Goal: Task Accomplishment & Management: Manage account settings

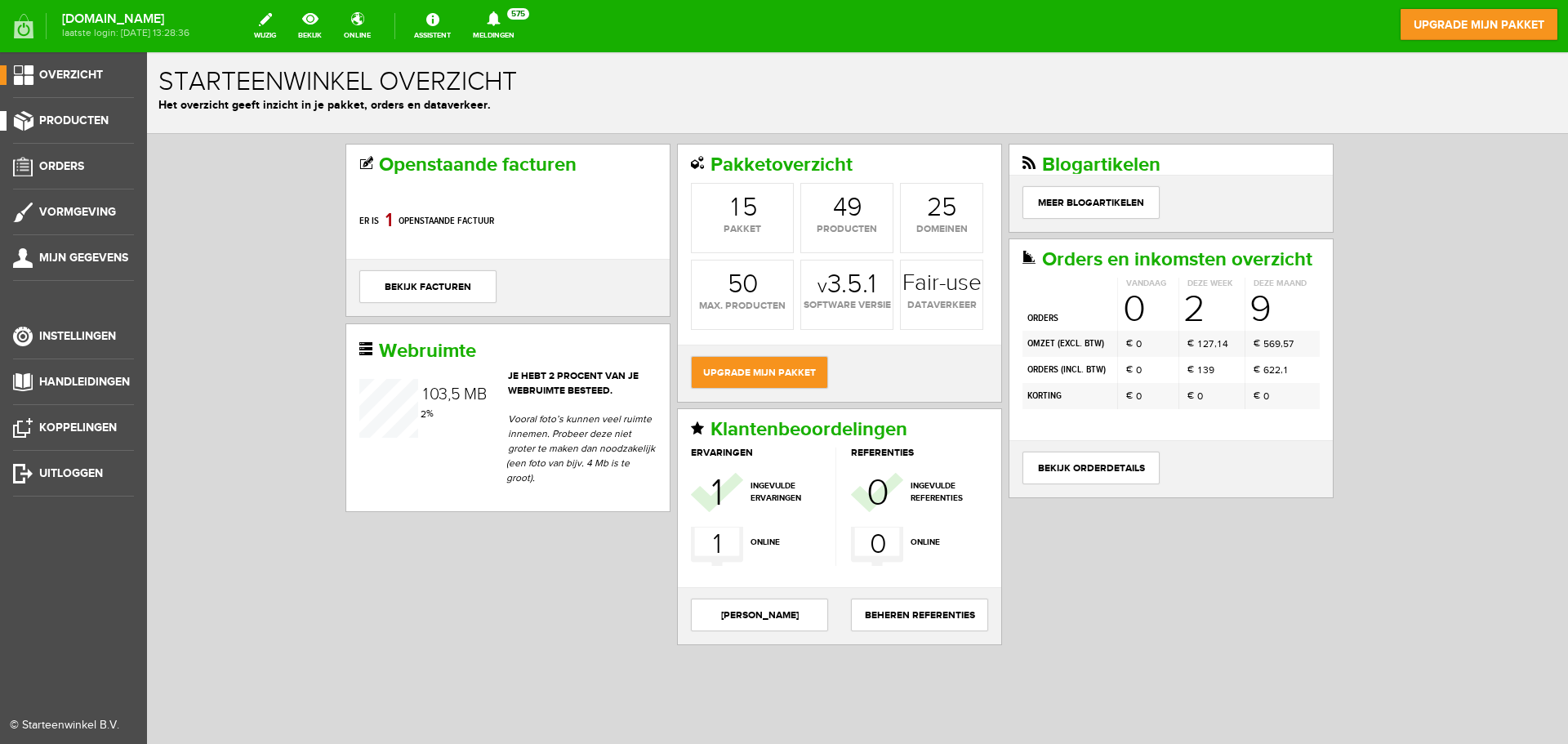
click at [94, 139] on li "Producten" at bounding box center [73, 126] width 121 height 32
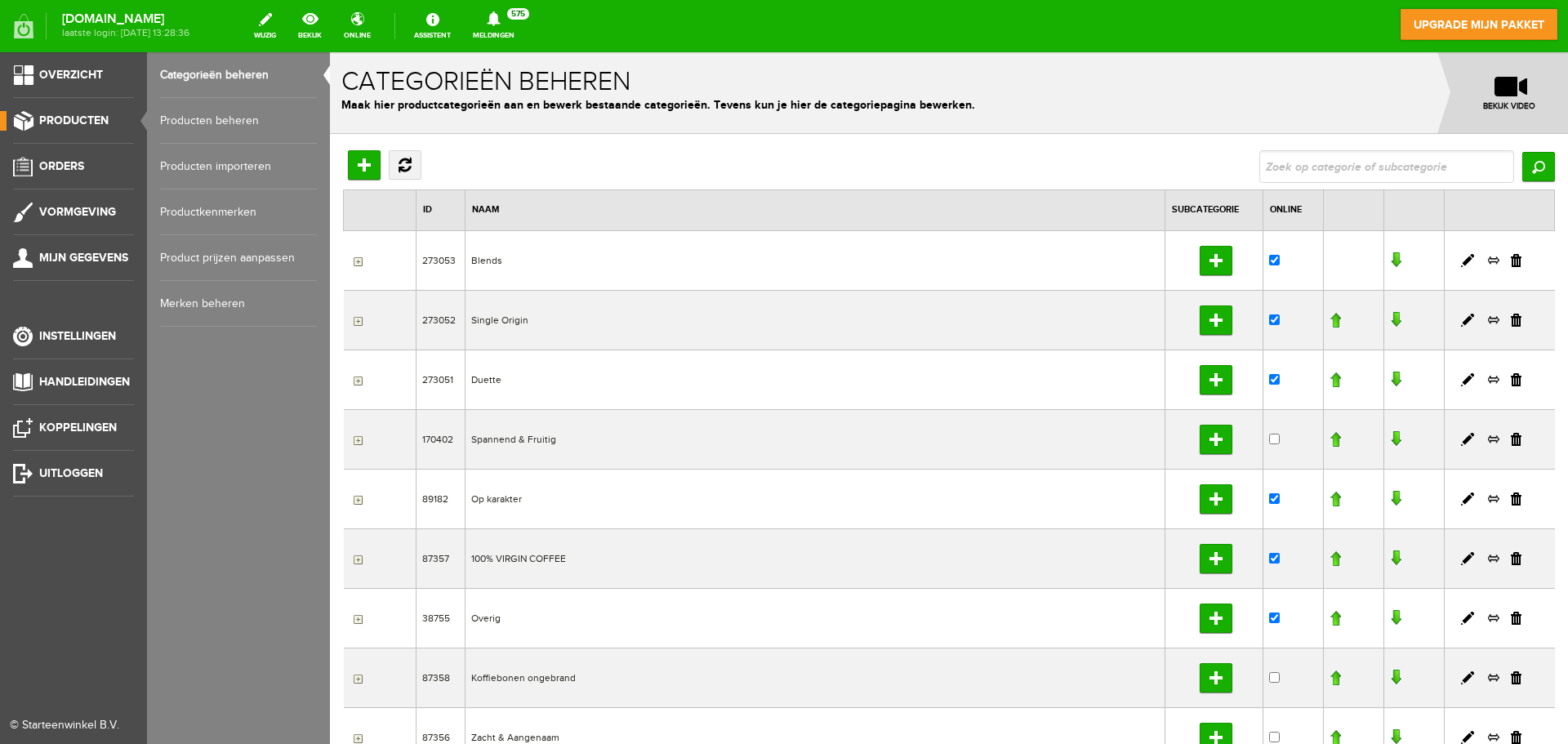
click at [254, 129] on link "Producten beheren" at bounding box center [238, 121] width 157 height 46
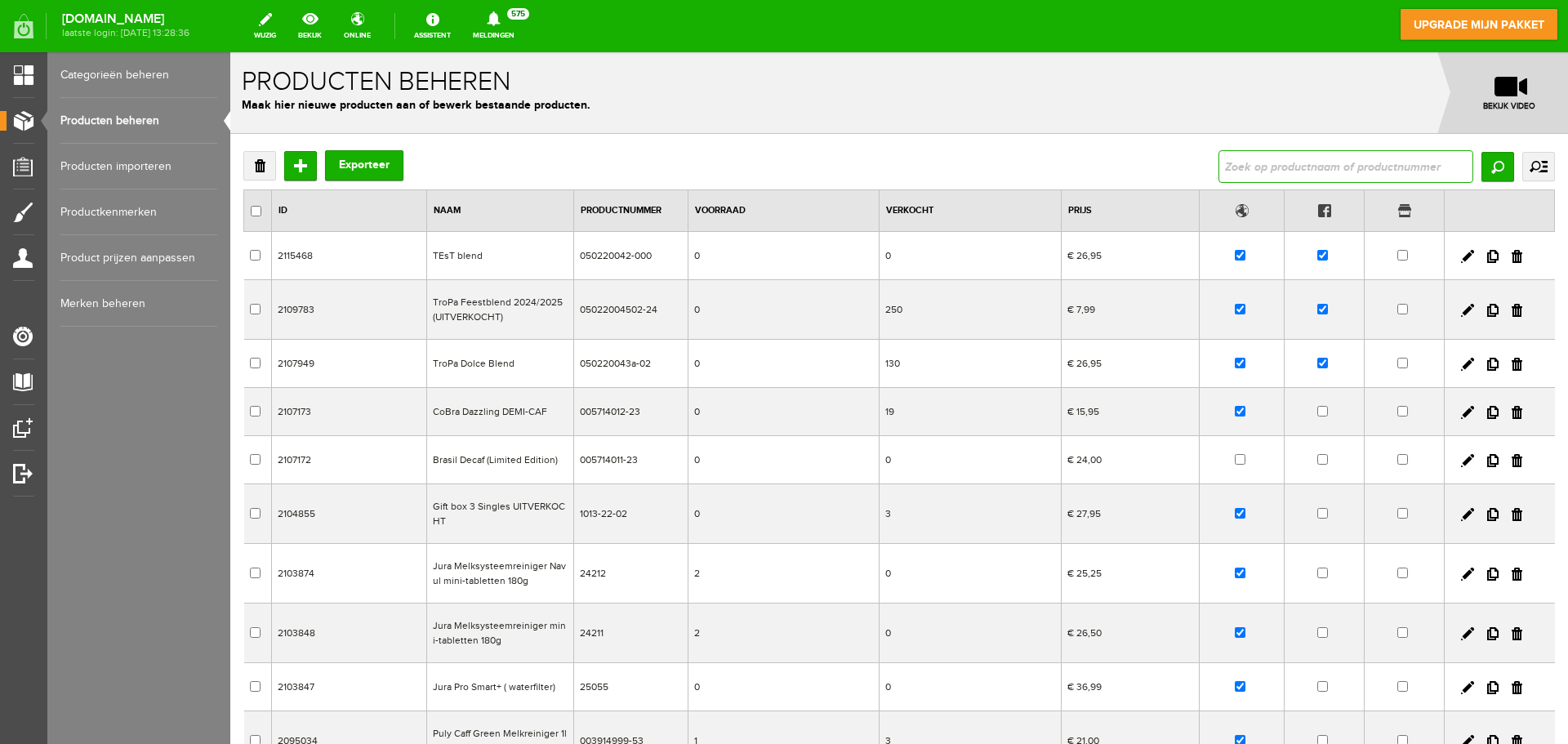
click at [1323, 160] on input "text" at bounding box center [1346, 166] width 255 height 32
type input "dolce"
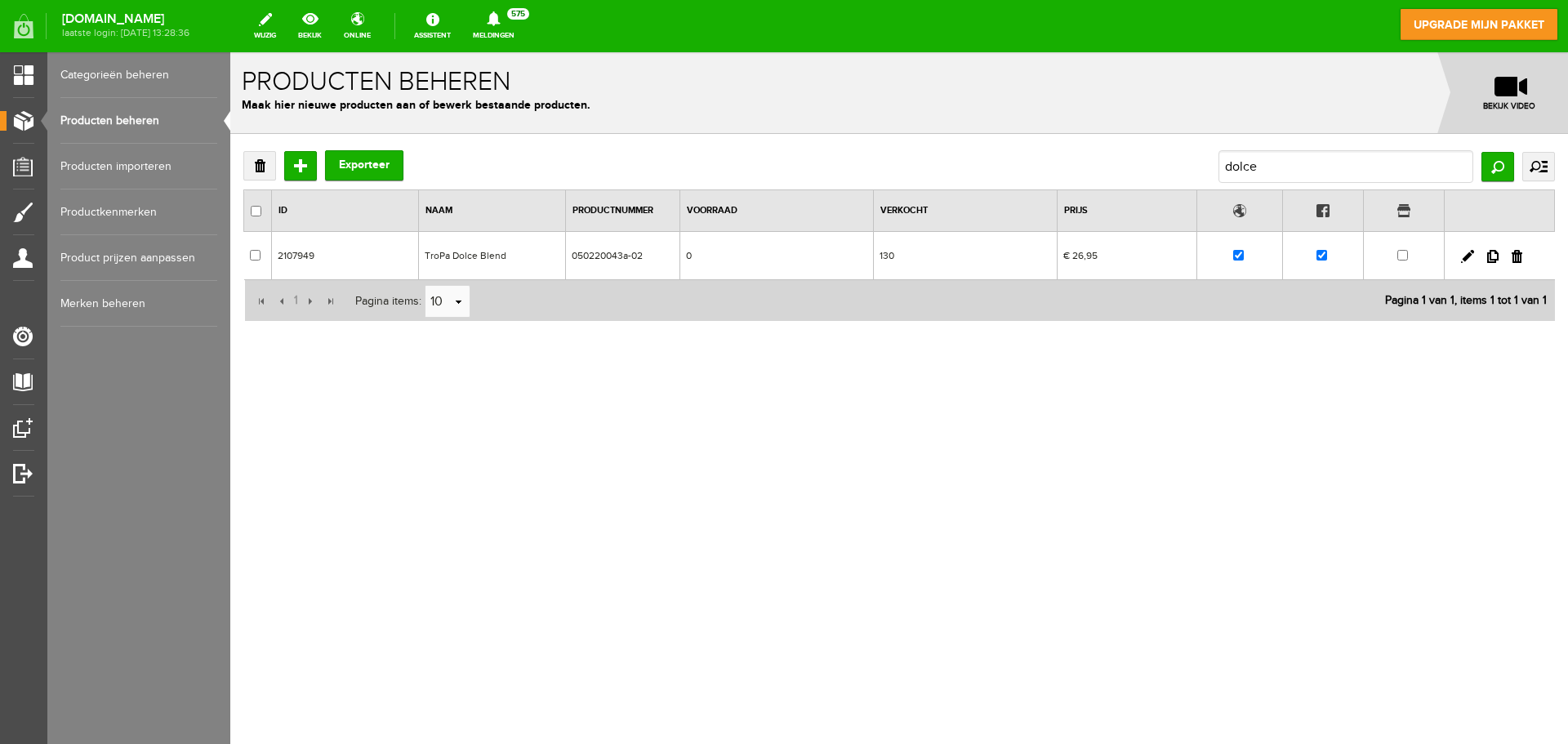
click at [492, 257] on td "TroPa Dolce Blend" at bounding box center [492, 256] width 147 height 48
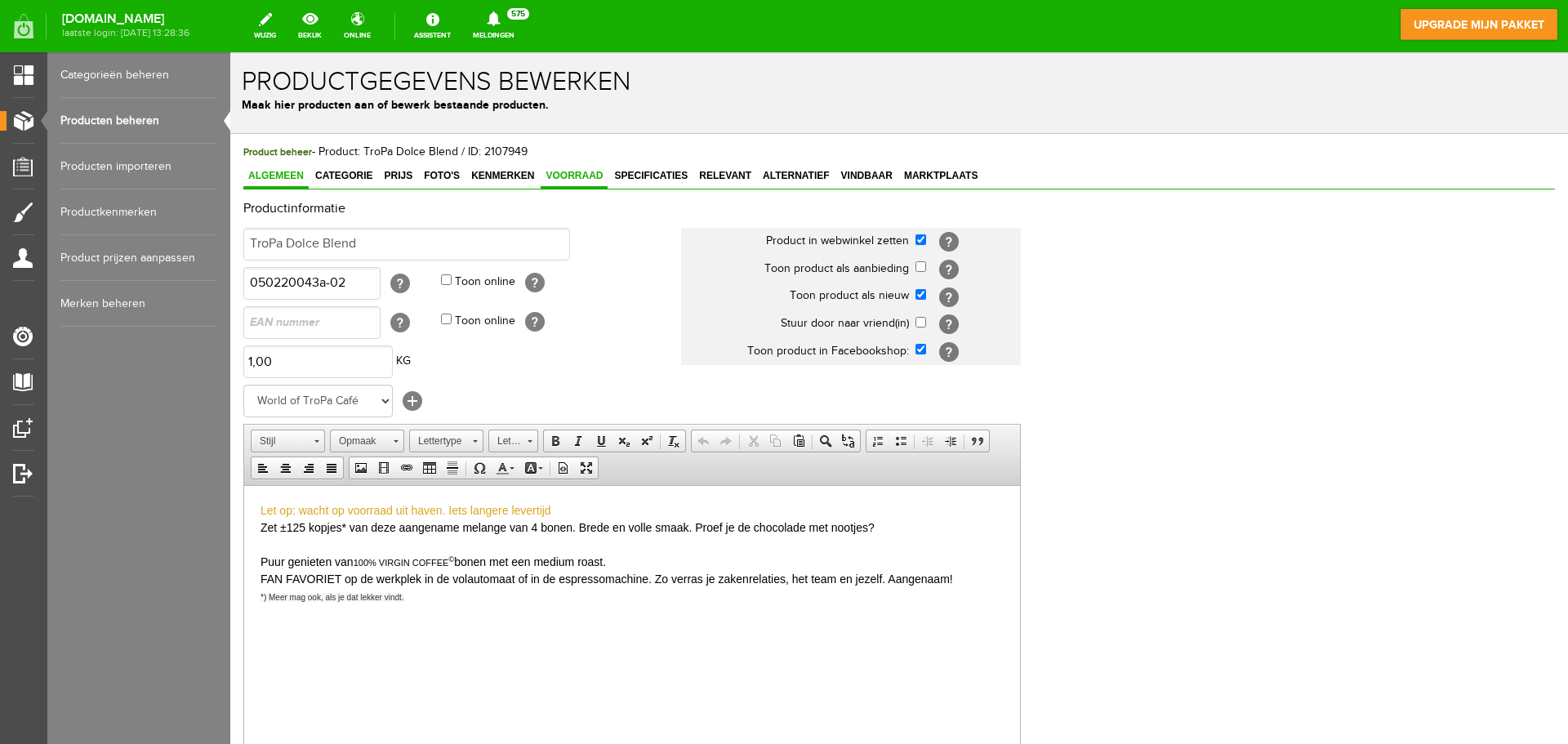
click at [563, 184] on link "Voorraad" at bounding box center [574, 176] width 67 height 24
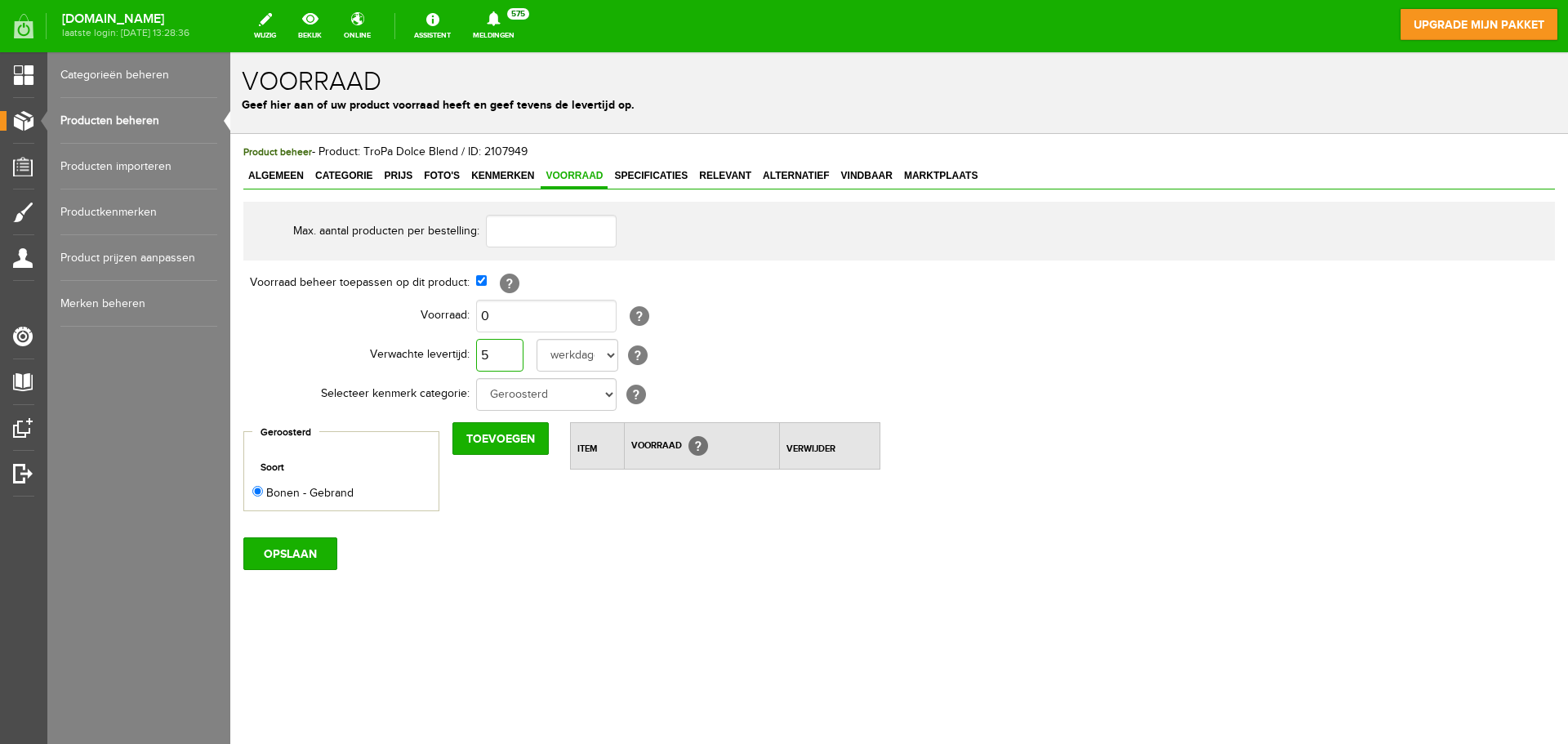
click at [496, 364] on input "5" at bounding box center [500, 355] width 47 height 32
click at [490, 354] on input "3" at bounding box center [500, 355] width 47 height 32
click at [490, 352] on input "2" at bounding box center [500, 355] width 47 height 32
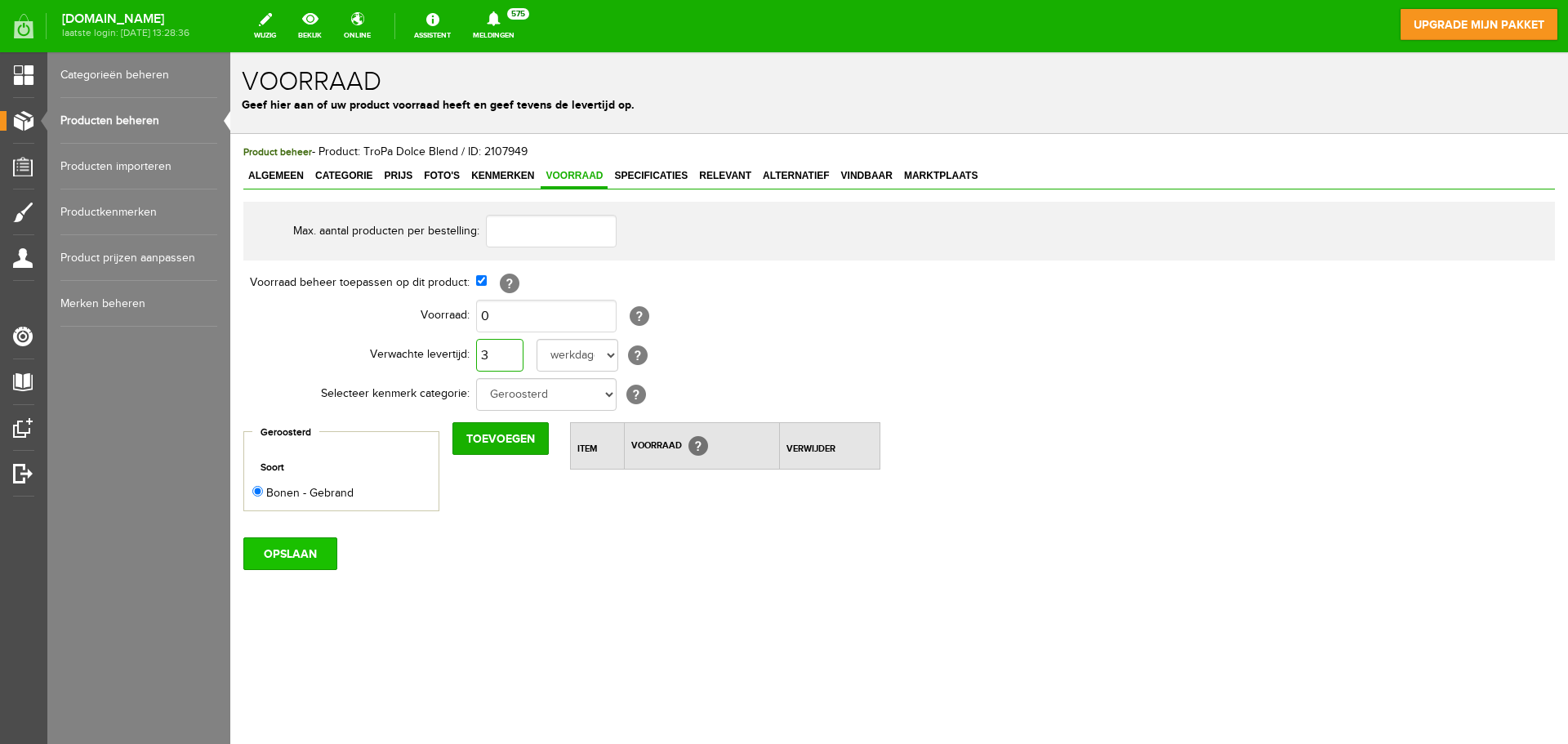
type input "3"
click at [291, 557] on input "OPSLAAN" at bounding box center [290, 553] width 94 height 32
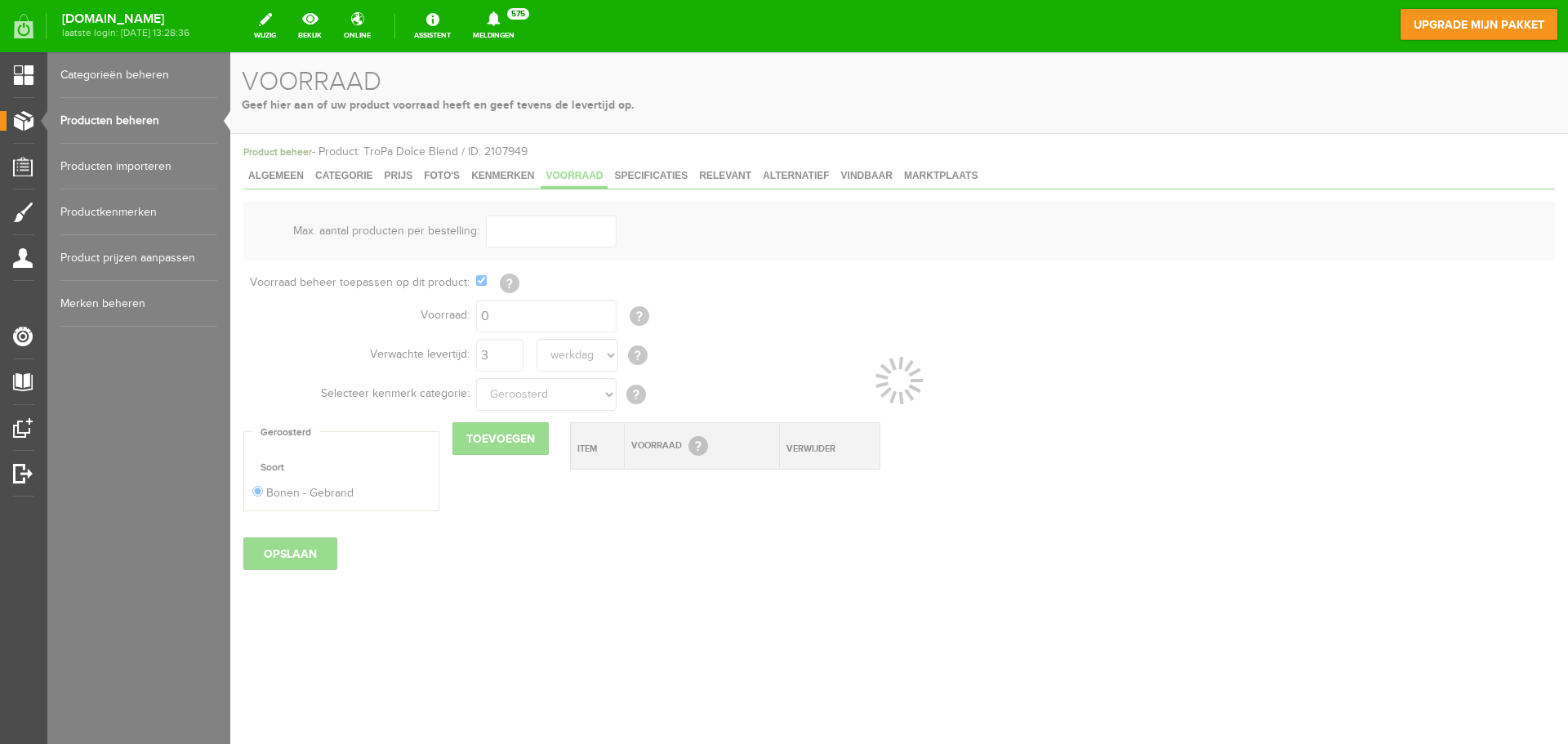
click at [167, 119] on link "Producten beheren" at bounding box center [139, 121] width 157 height 46
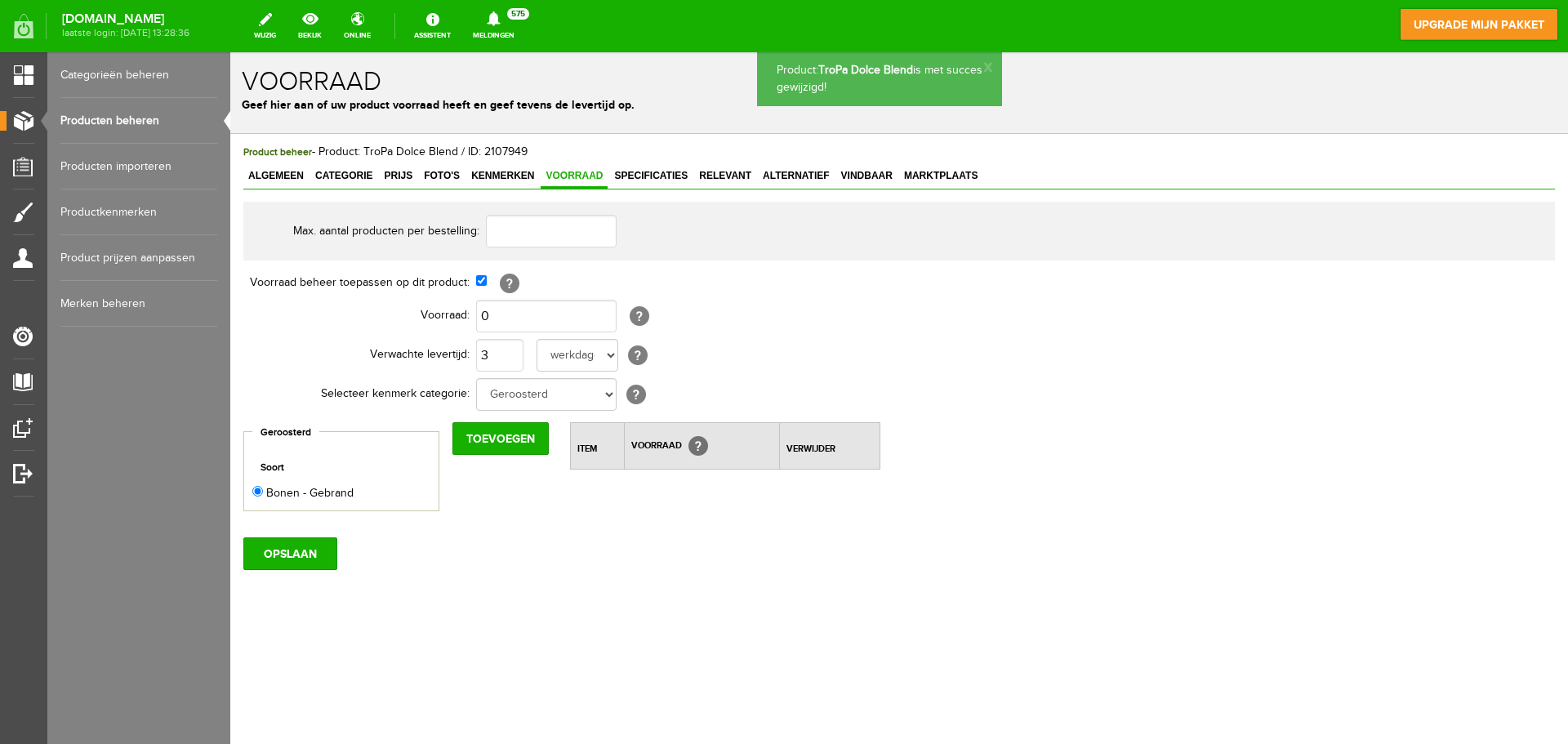
click at [154, 124] on link "Producten beheren" at bounding box center [139, 121] width 157 height 46
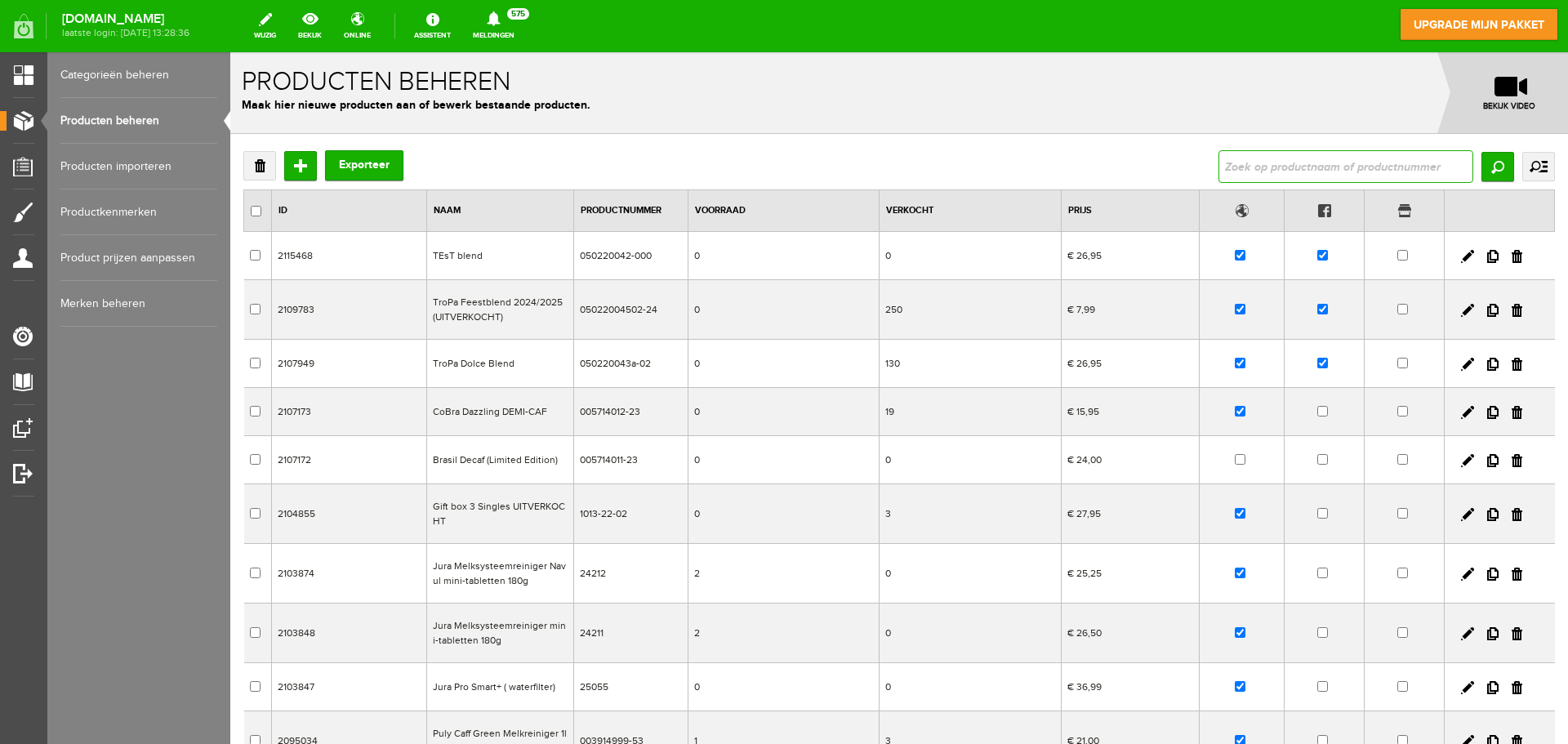
click at [1321, 171] on input "text" at bounding box center [1346, 166] width 255 height 32
type input "aangenaam"
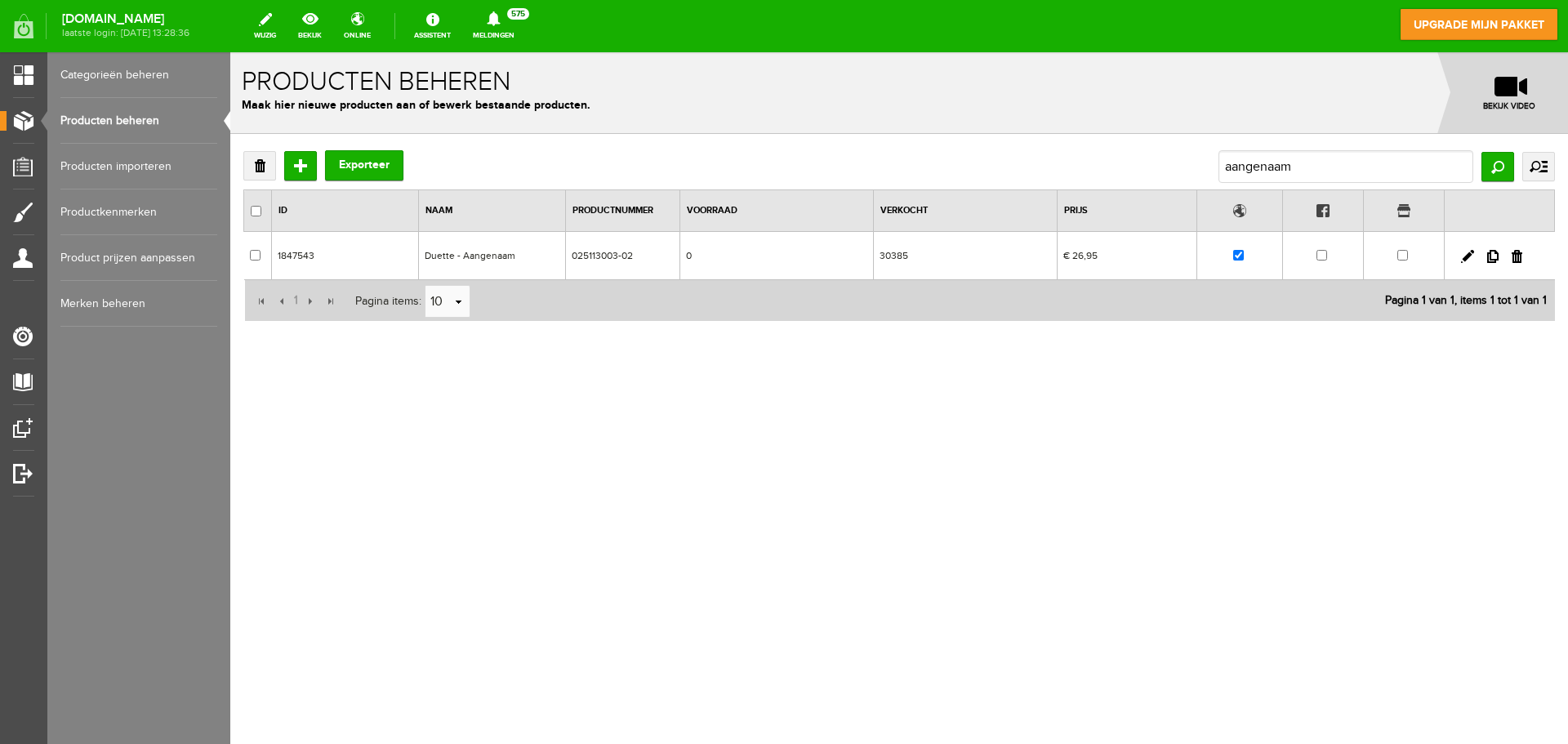
click at [488, 265] on td "Duette - Aangenaam" at bounding box center [492, 256] width 147 height 48
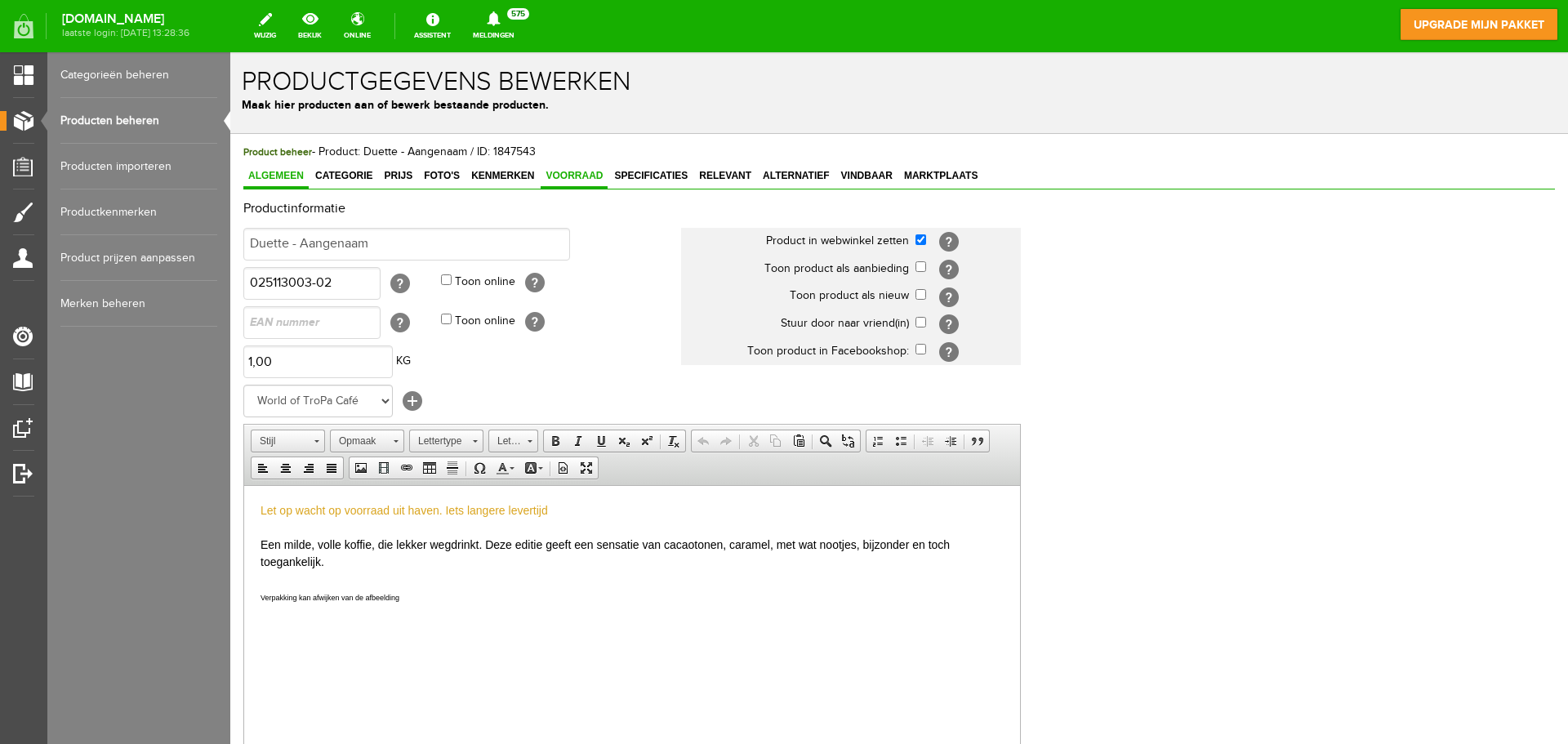
click at [594, 179] on span "Voorraad" at bounding box center [574, 175] width 67 height 12
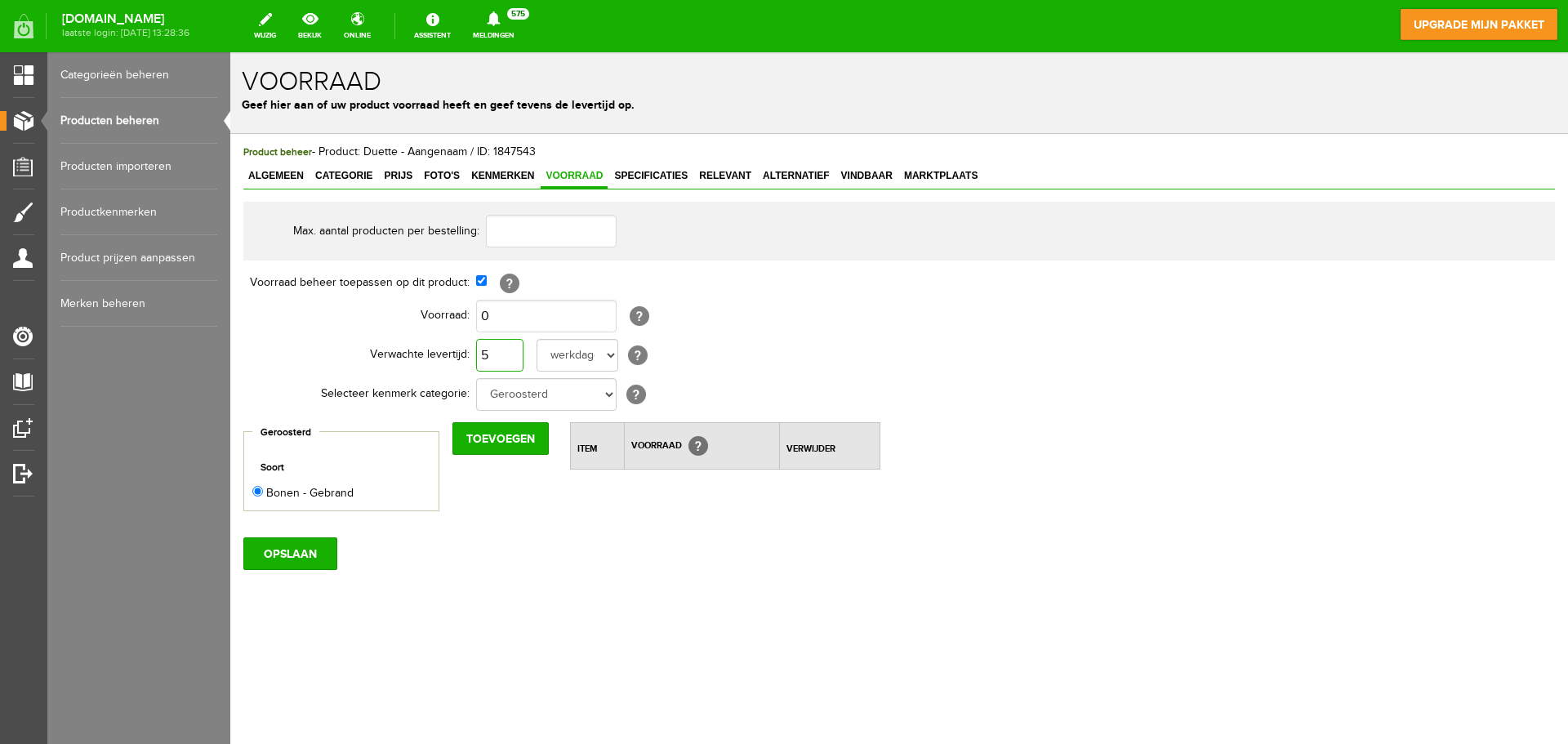
click at [505, 356] on input "5" at bounding box center [500, 355] width 47 height 32
type input "3"
click at [272, 555] on input "OPSLAAN" at bounding box center [290, 553] width 94 height 32
click at [144, 120] on link "Producten beheren" at bounding box center [139, 121] width 157 height 46
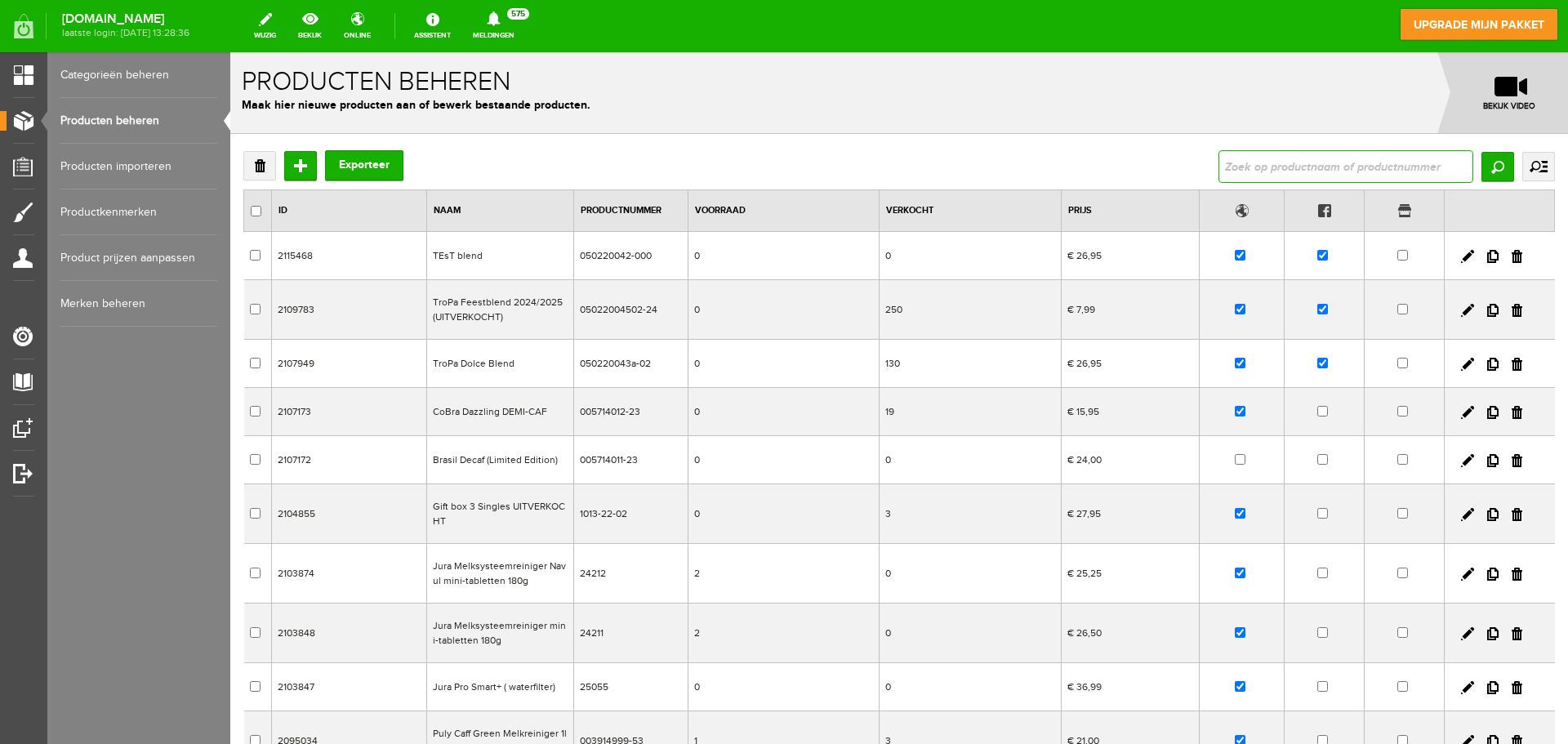
click at [1239, 180] on input "text" at bounding box center [1346, 166] width 255 height 32
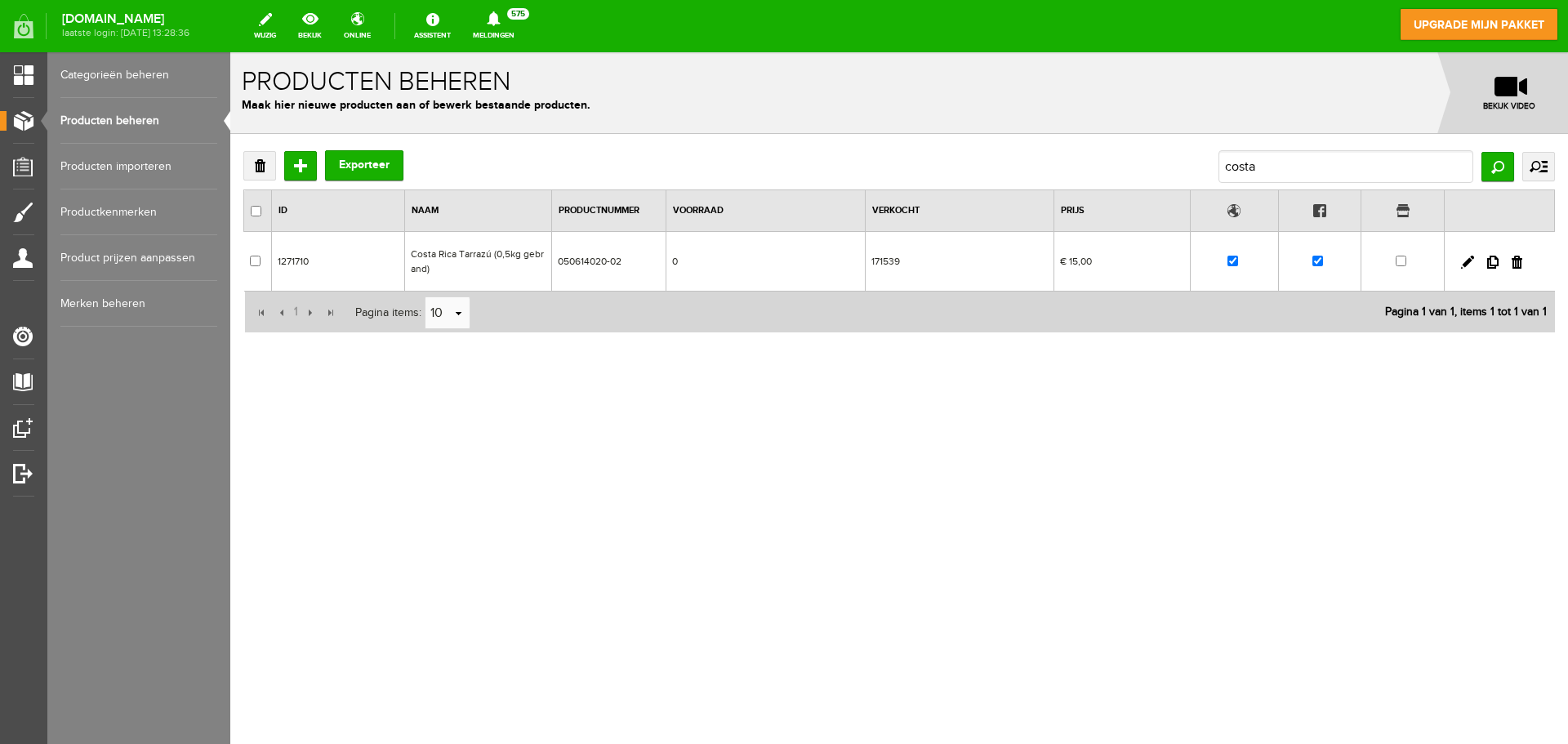
click at [516, 242] on td "Costa Rica Tarrazú (0,5kg gebrand)" at bounding box center [479, 262] width 147 height 60
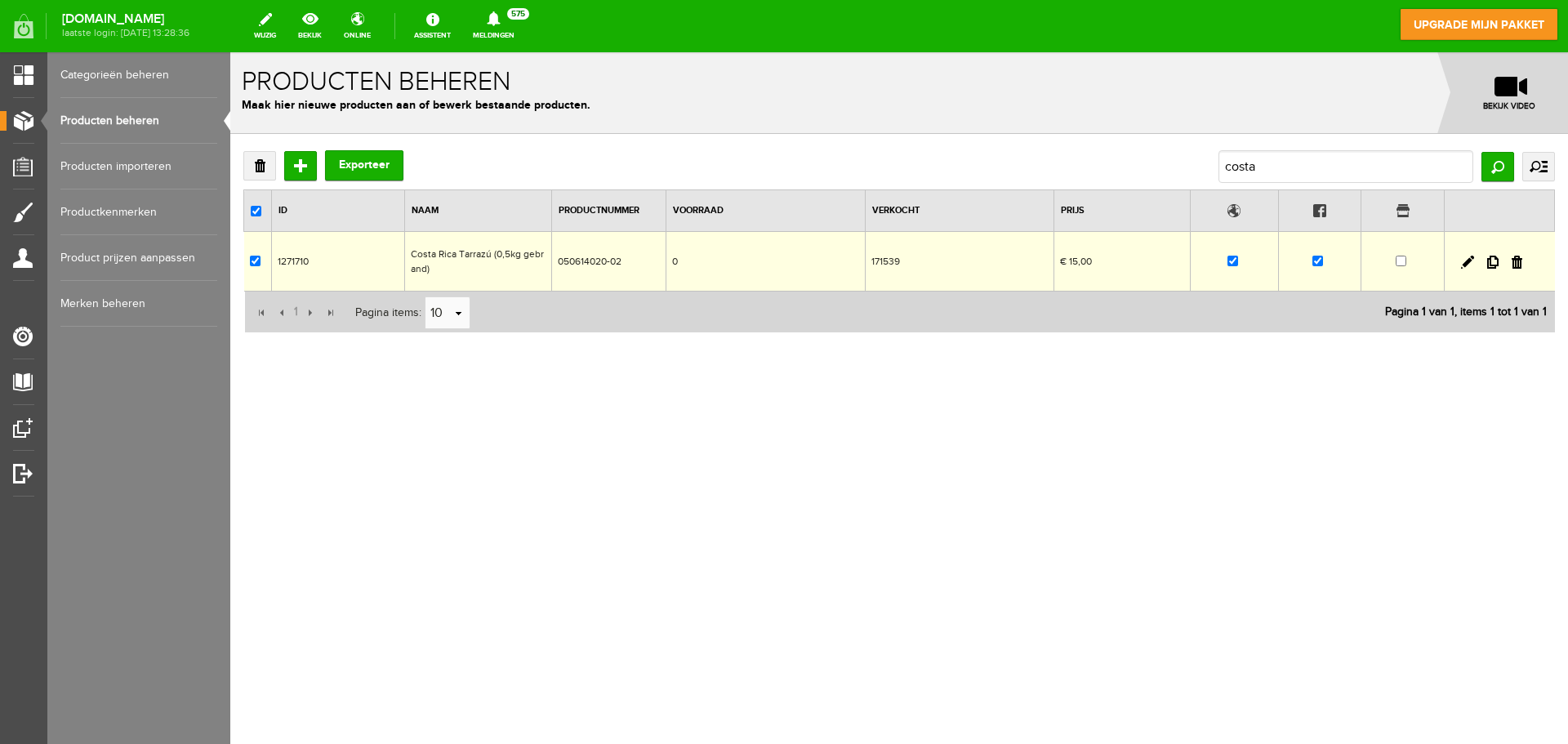
click at [516, 242] on div at bounding box center [899, 398] width 1338 height 692
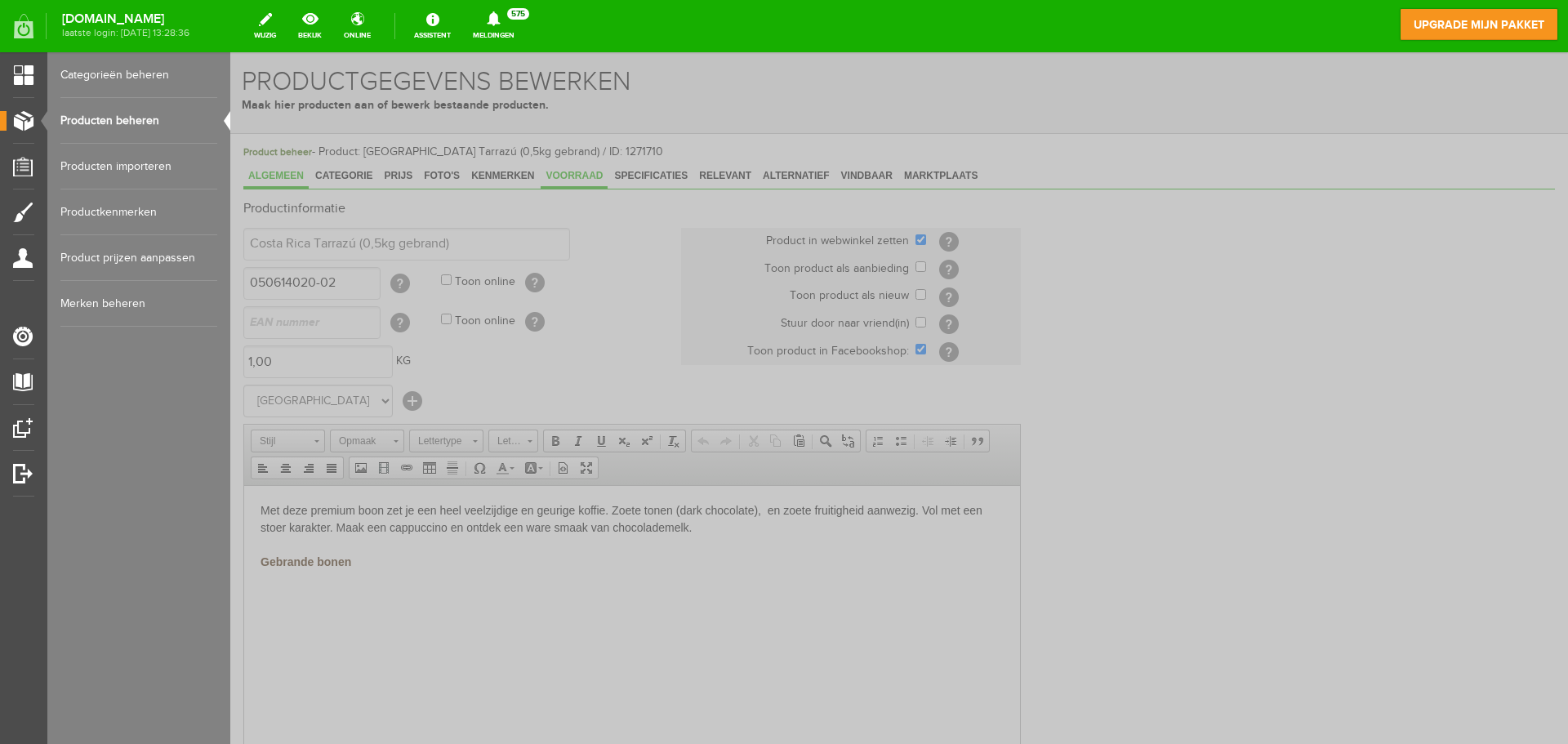
click at [572, 170] on span "Voorraad" at bounding box center [574, 175] width 67 height 12
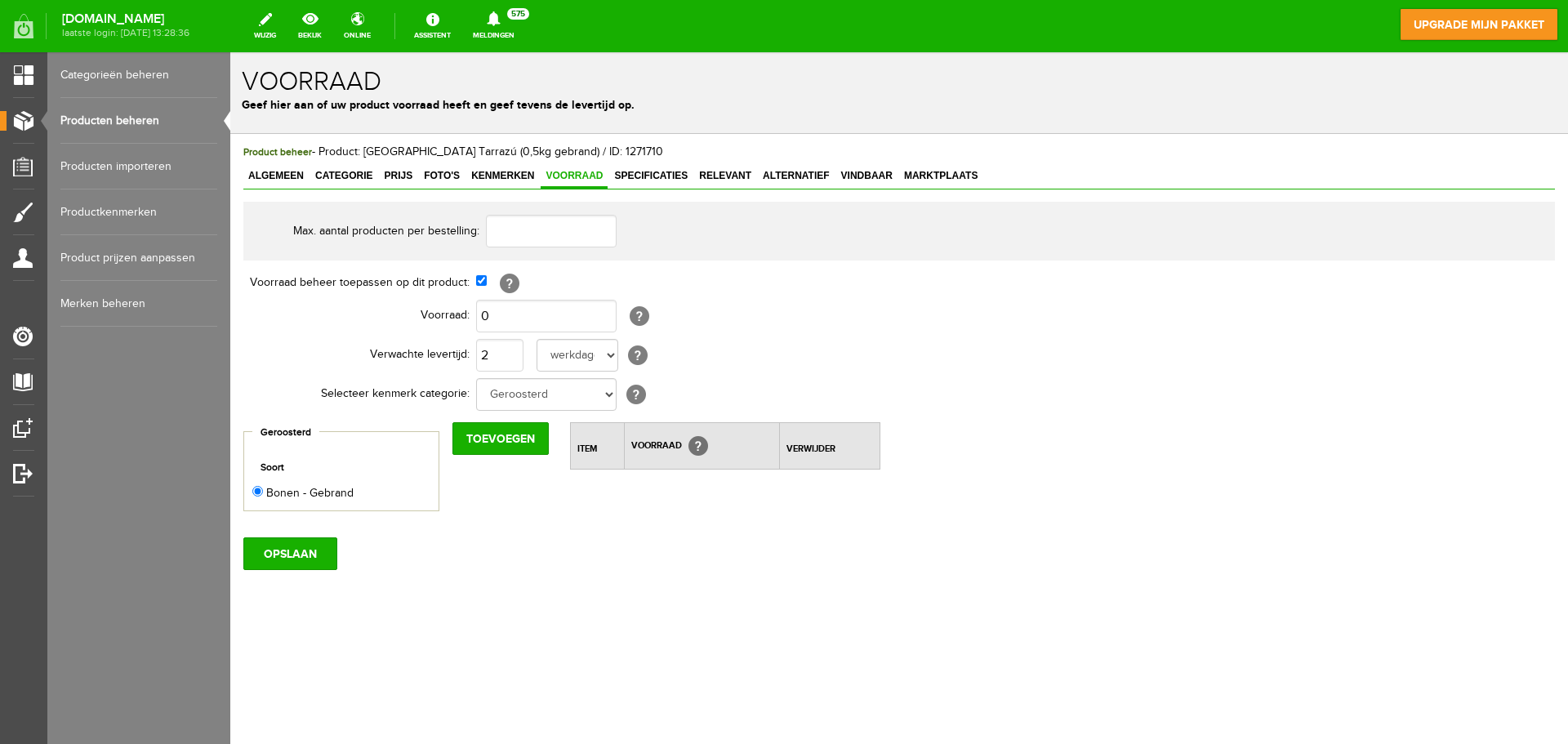
click at [118, 109] on link "Producten beheren" at bounding box center [139, 121] width 157 height 46
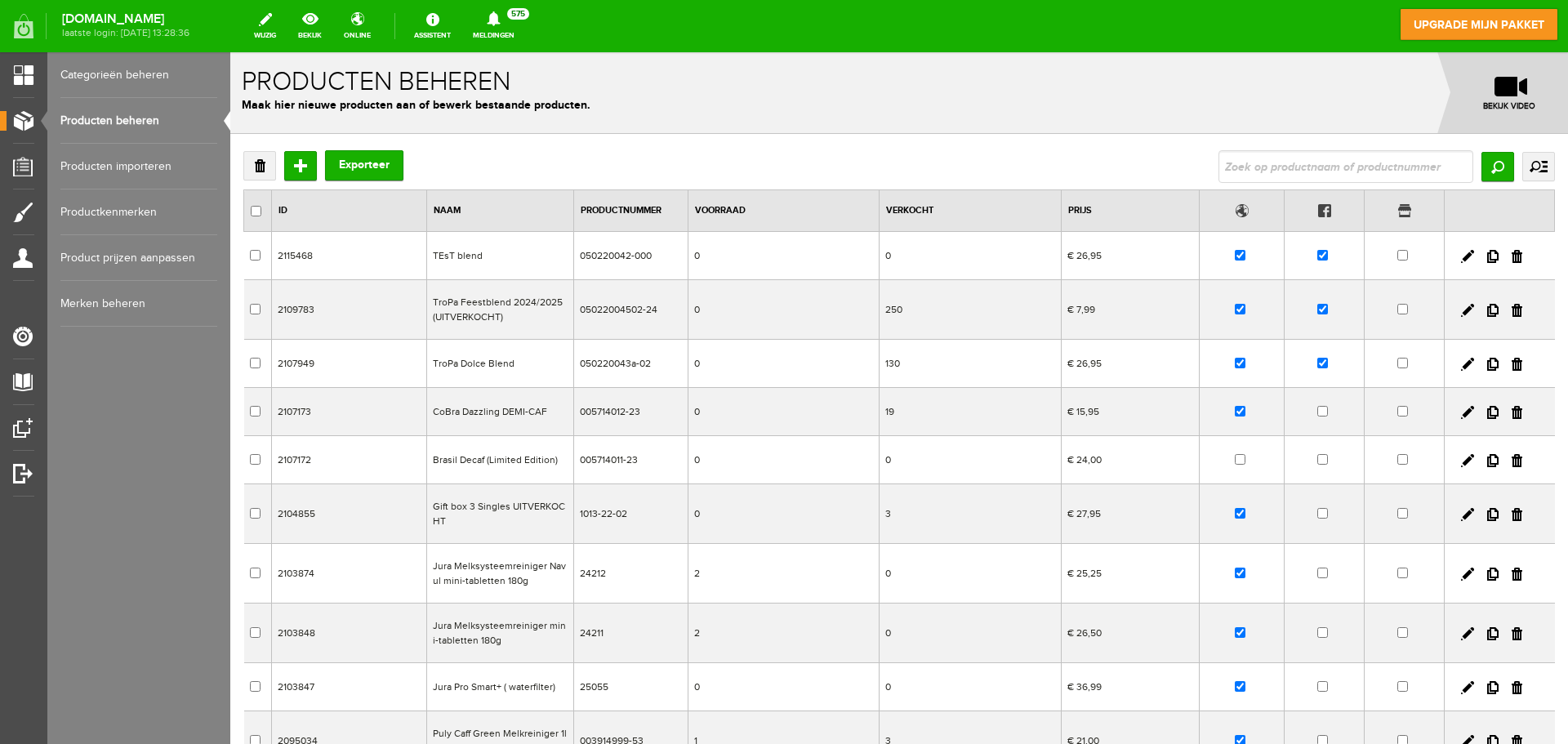
click at [525, 31] on link "Meldingen 575 Nieuwe orders Er is een nieuwe order( #1887 ) geplaatst door [DEM…" at bounding box center [493, 25] width 61 height 36
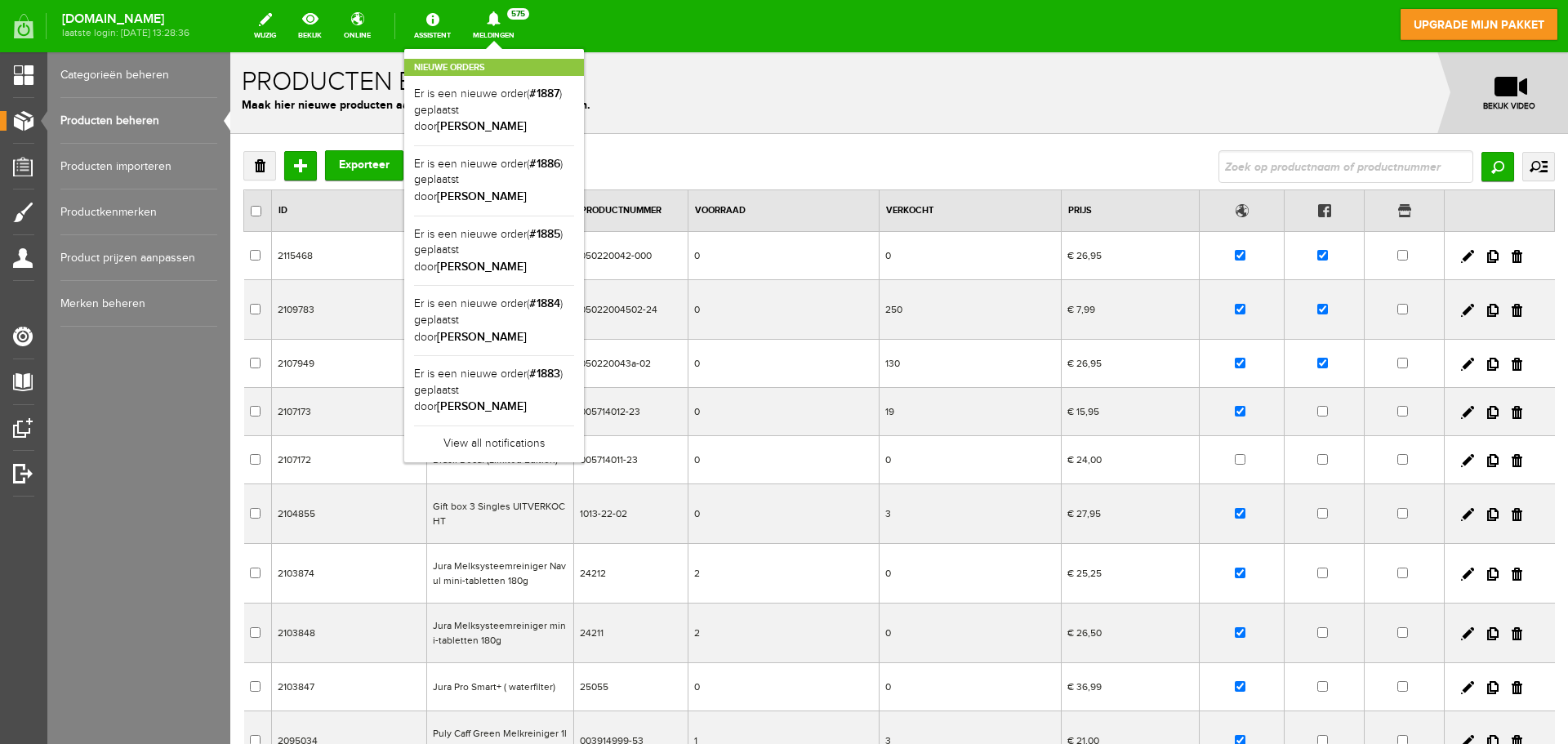
click at [743, 134] on div "Verwijderen Toevoegen Exporteer Zoeken uitgebreid zoeken Categorie Blends Busin…" at bounding box center [899, 534] width 1338 height 801
click at [512, 33] on link "Meldingen 575 Nieuwe orders Er is een nieuwe order( #1887 ) geplaatst door [DEM…" at bounding box center [493, 25] width 61 height 36
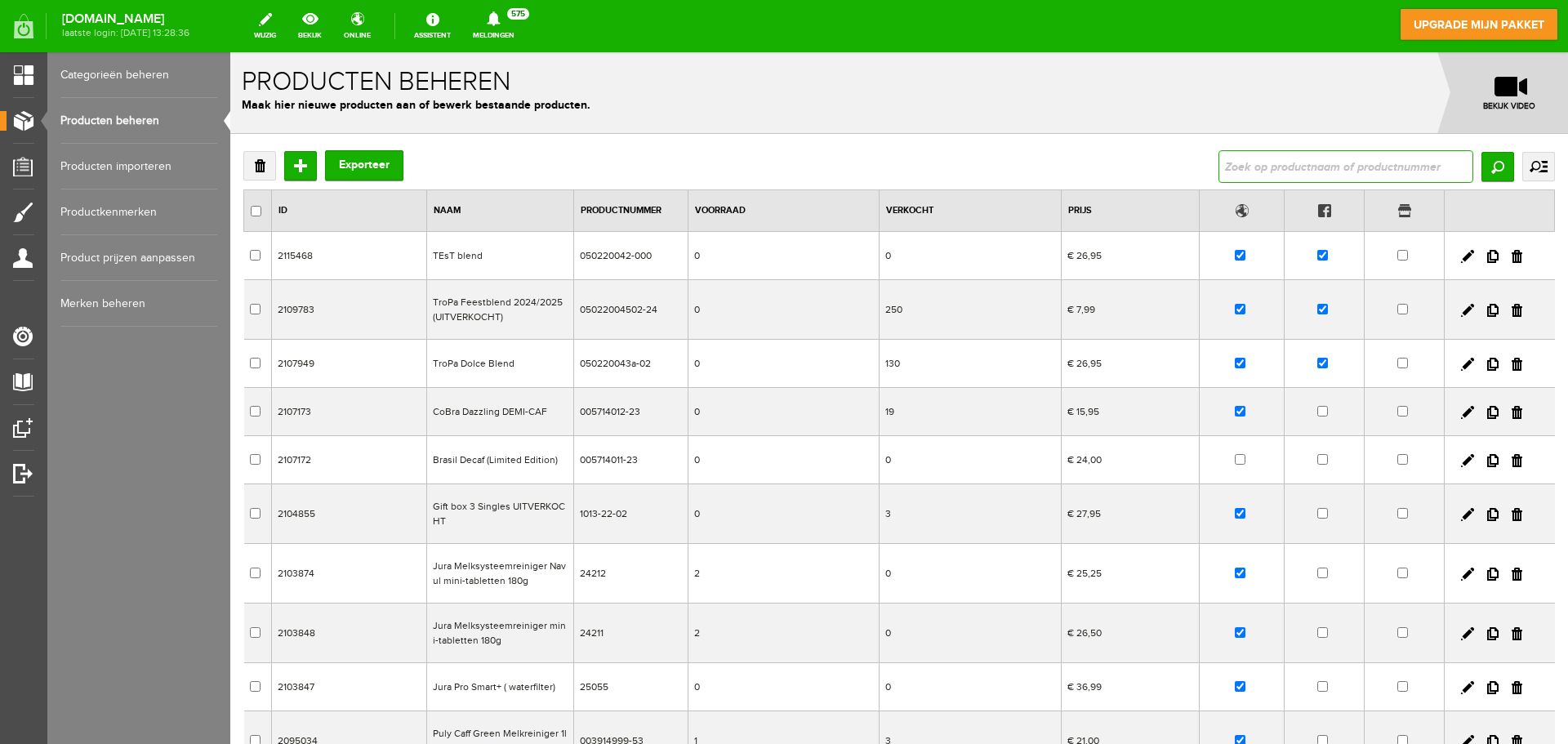
click at [1340, 175] on input "text" at bounding box center [1346, 166] width 255 height 32
type input "forte"
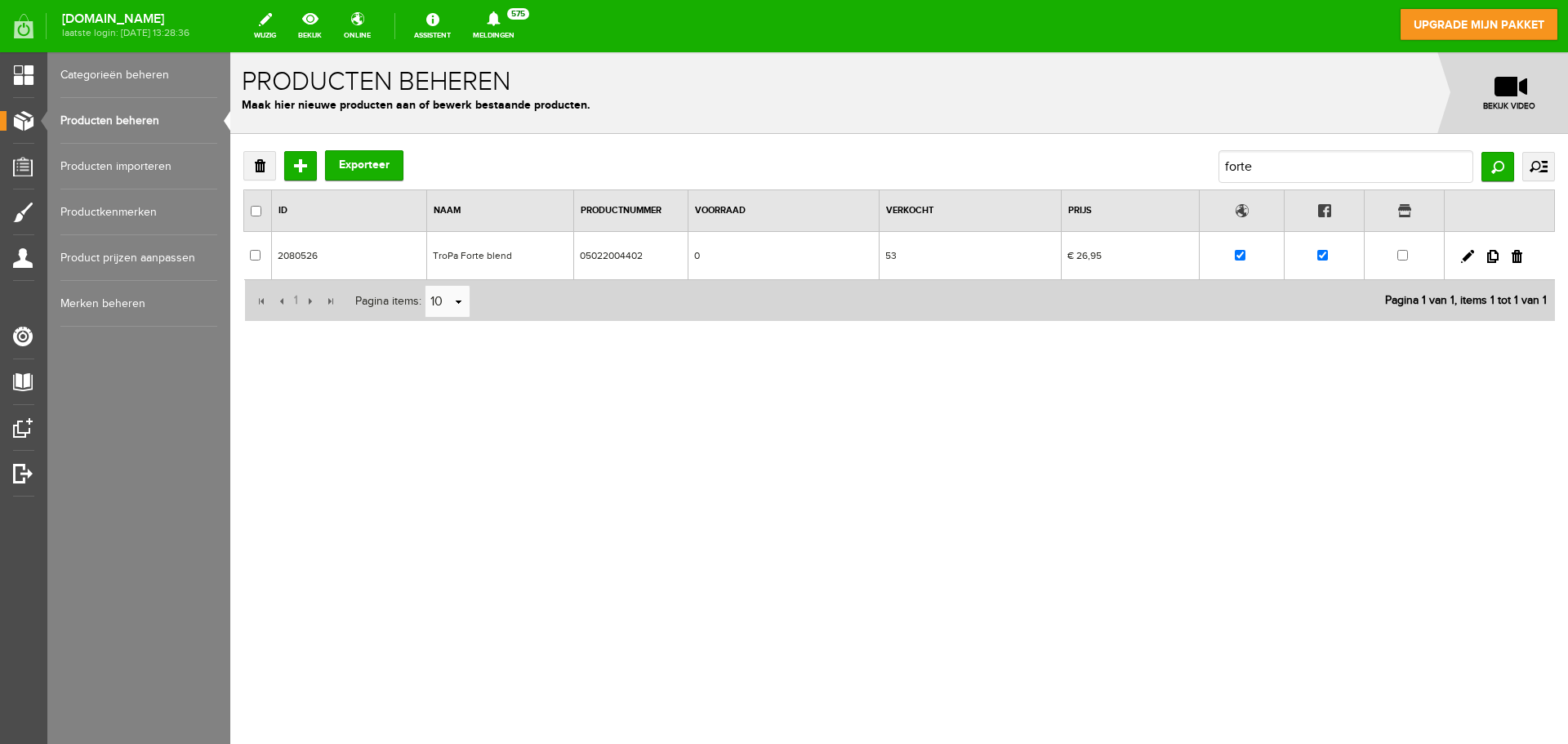
click at [559, 273] on td "TroPa Forte blend" at bounding box center [500, 256] width 147 height 48
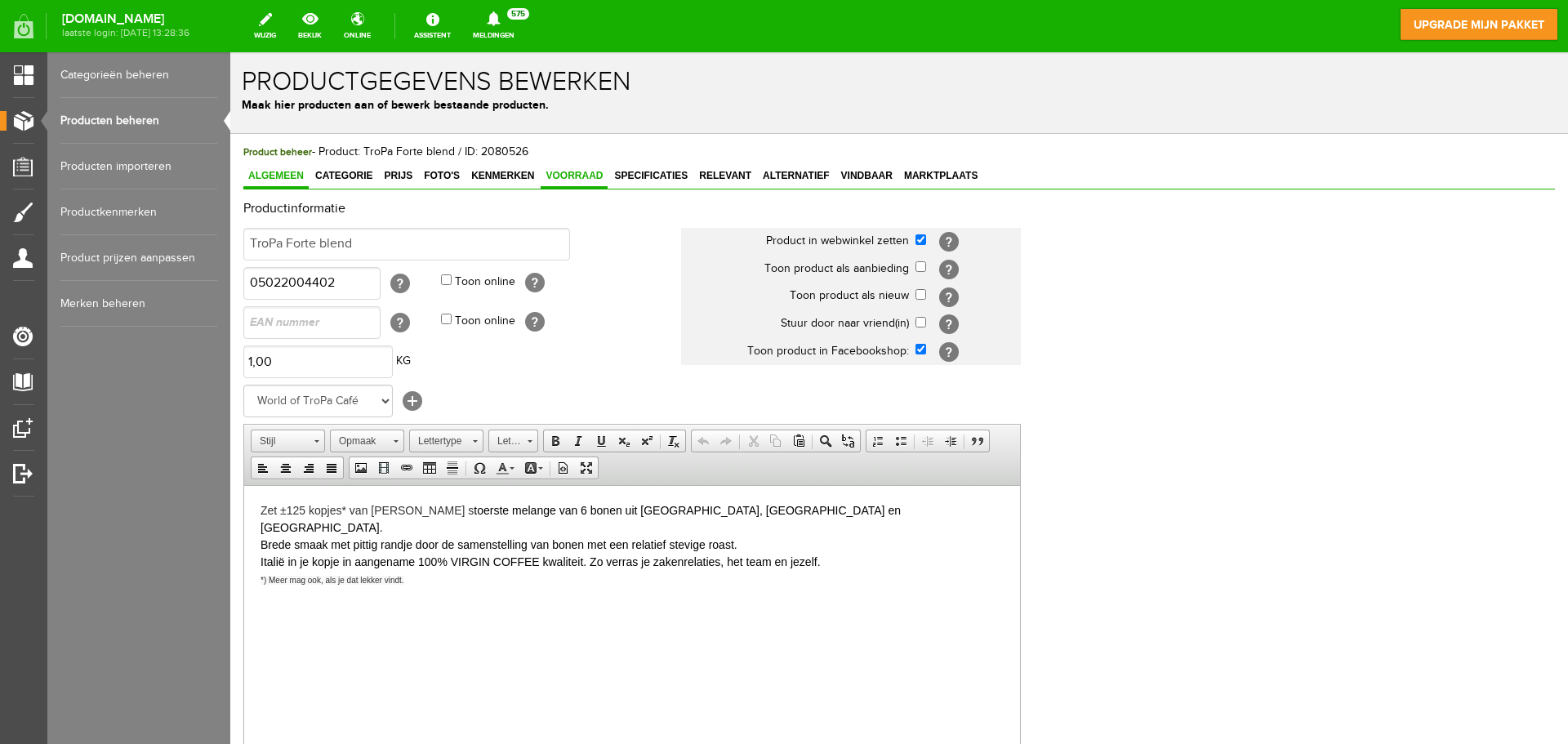
click at [545, 174] on span "Voorraad" at bounding box center [574, 175] width 67 height 12
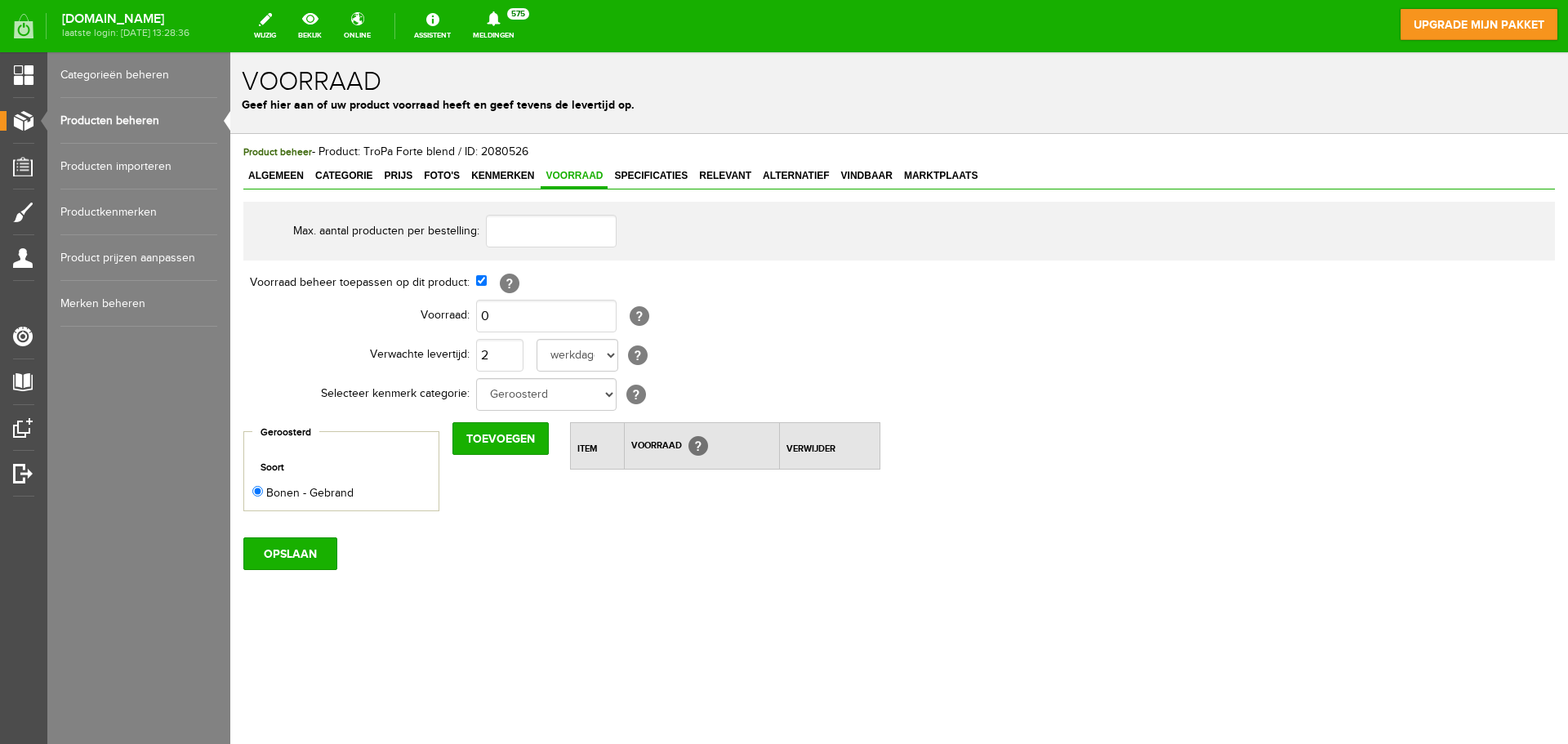
click at [143, 127] on link "Producten beheren" at bounding box center [139, 121] width 157 height 46
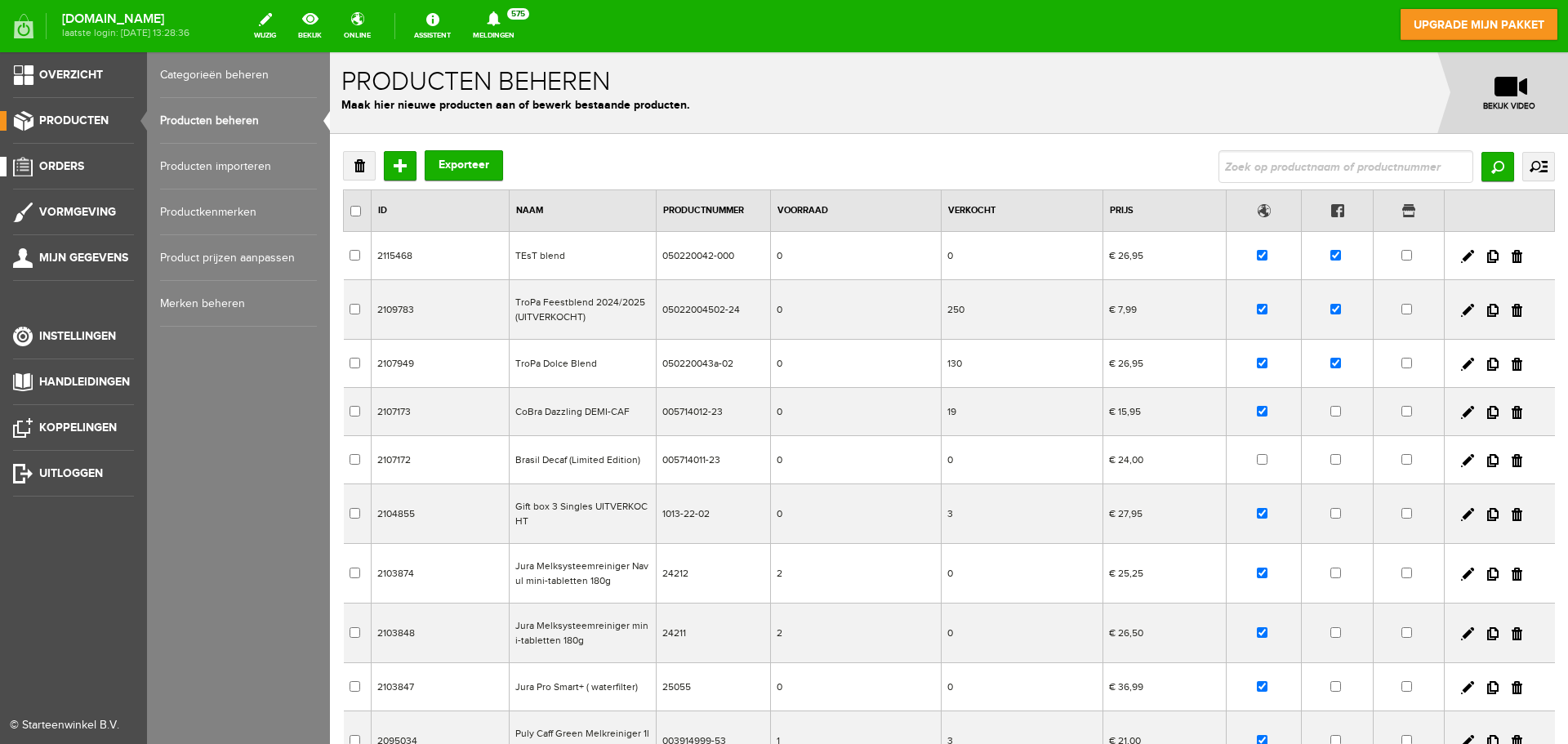
click at [105, 162] on link "Orders" at bounding box center [67, 167] width 134 height 20
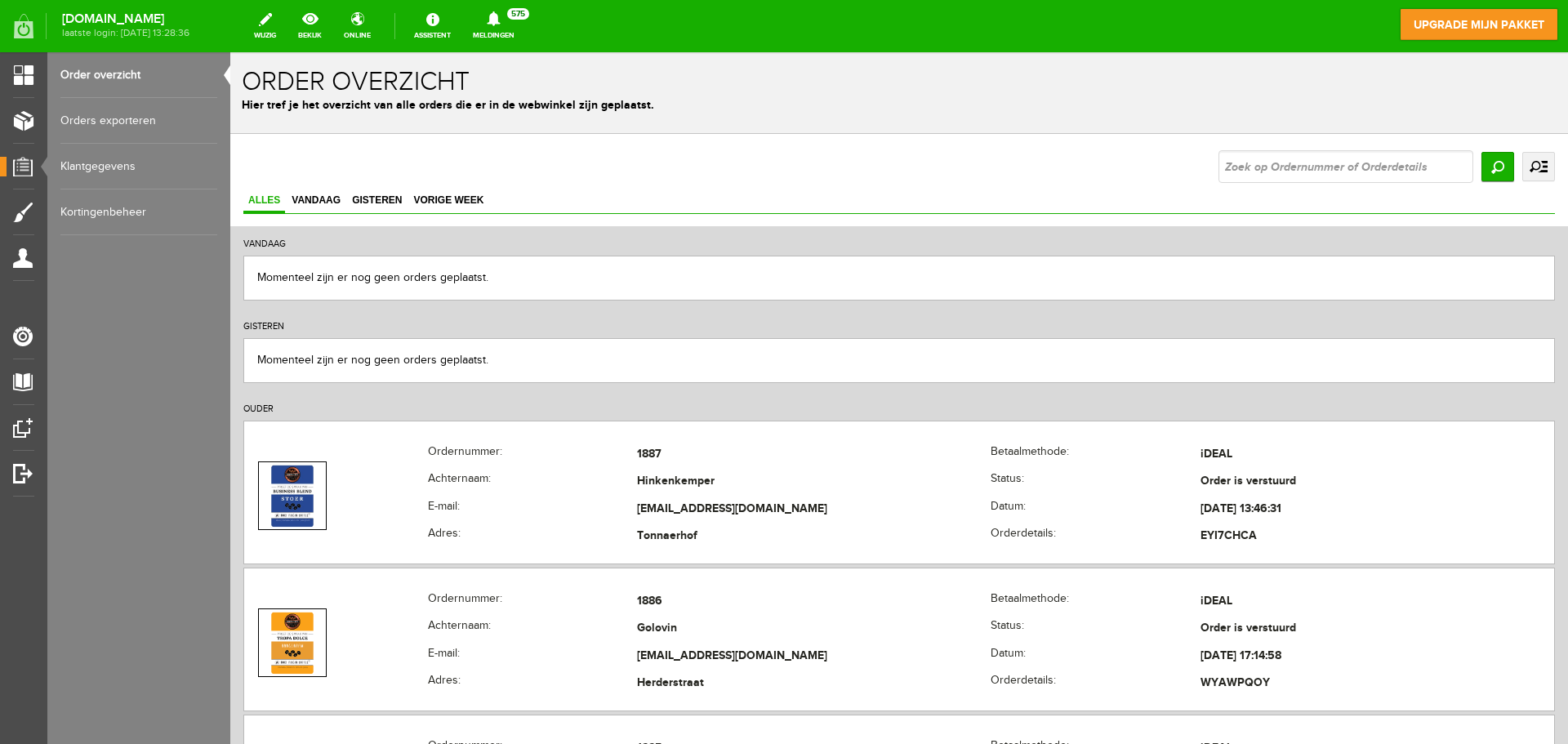
click at [137, 75] on link "Order overzicht" at bounding box center [139, 74] width 157 height 46
